Goal: Find specific page/section: Find specific page/section

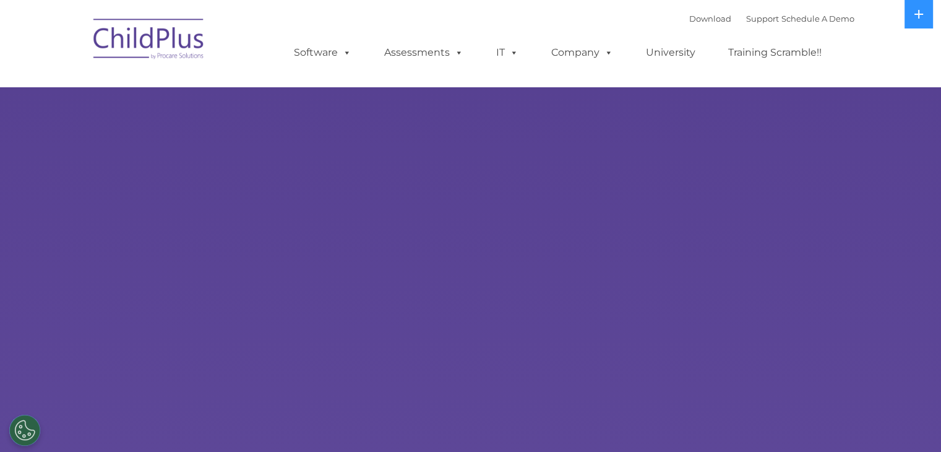
select select "MEDIUM"
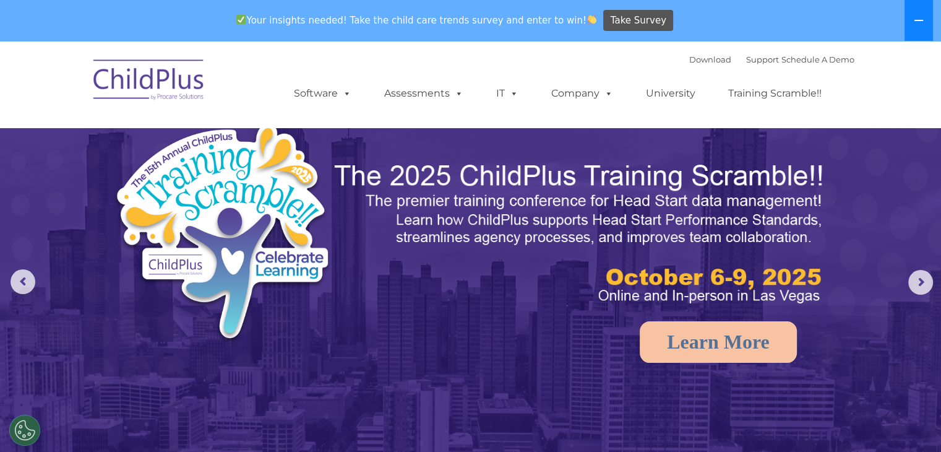
click at [916, 19] on icon at bounding box center [919, 20] width 10 height 10
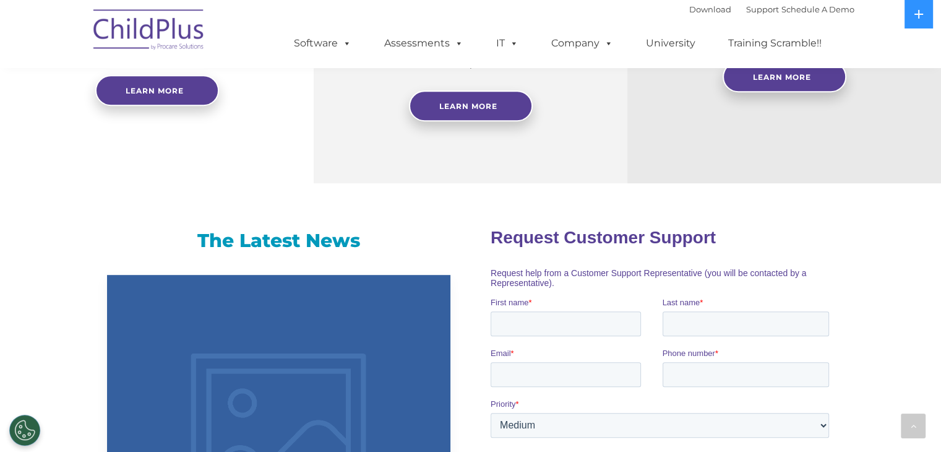
scroll to position [646, 0]
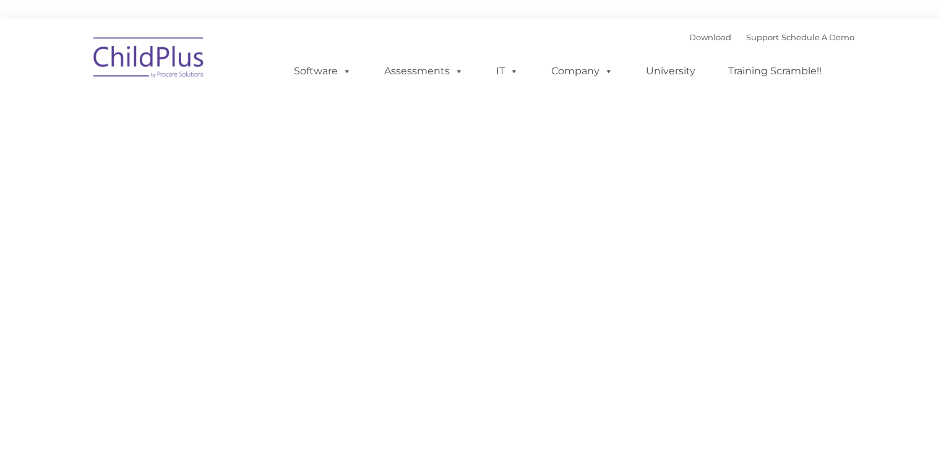
type input ""
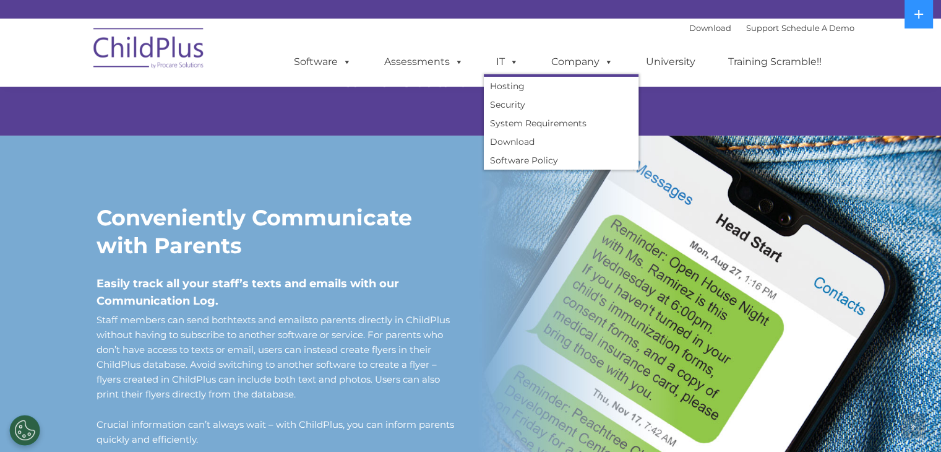
scroll to position [1229, 0]
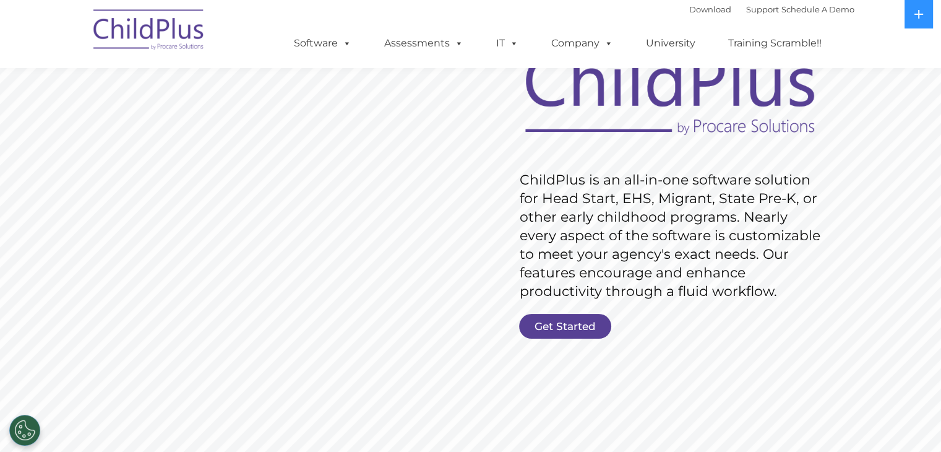
scroll to position [121, 0]
click at [587, 327] on link "Get Started" at bounding box center [565, 326] width 92 height 25
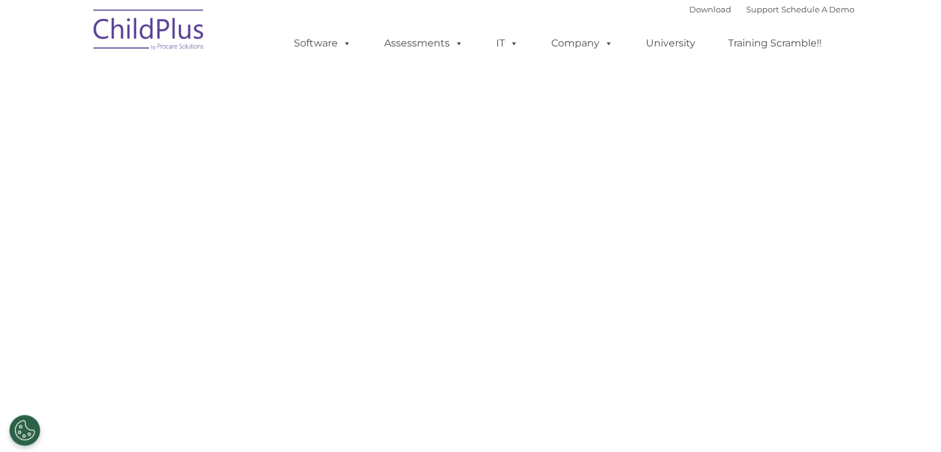
select select "MEDIUM"
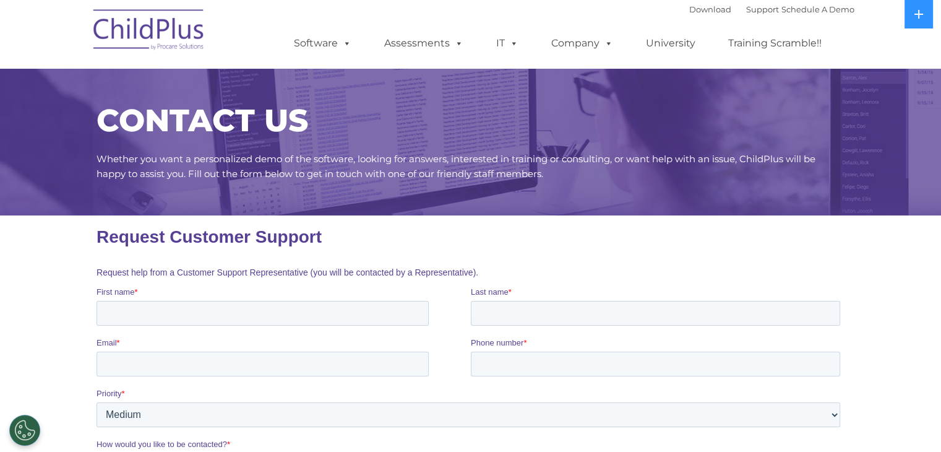
click at [898, 41] on nav "Download Support | Schedule A Demo  MENU MENU Software ChildPlus: The original…" at bounding box center [470, 34] width 941 height 68
